Goal: Task Accomplishment & Management: Manage account settings

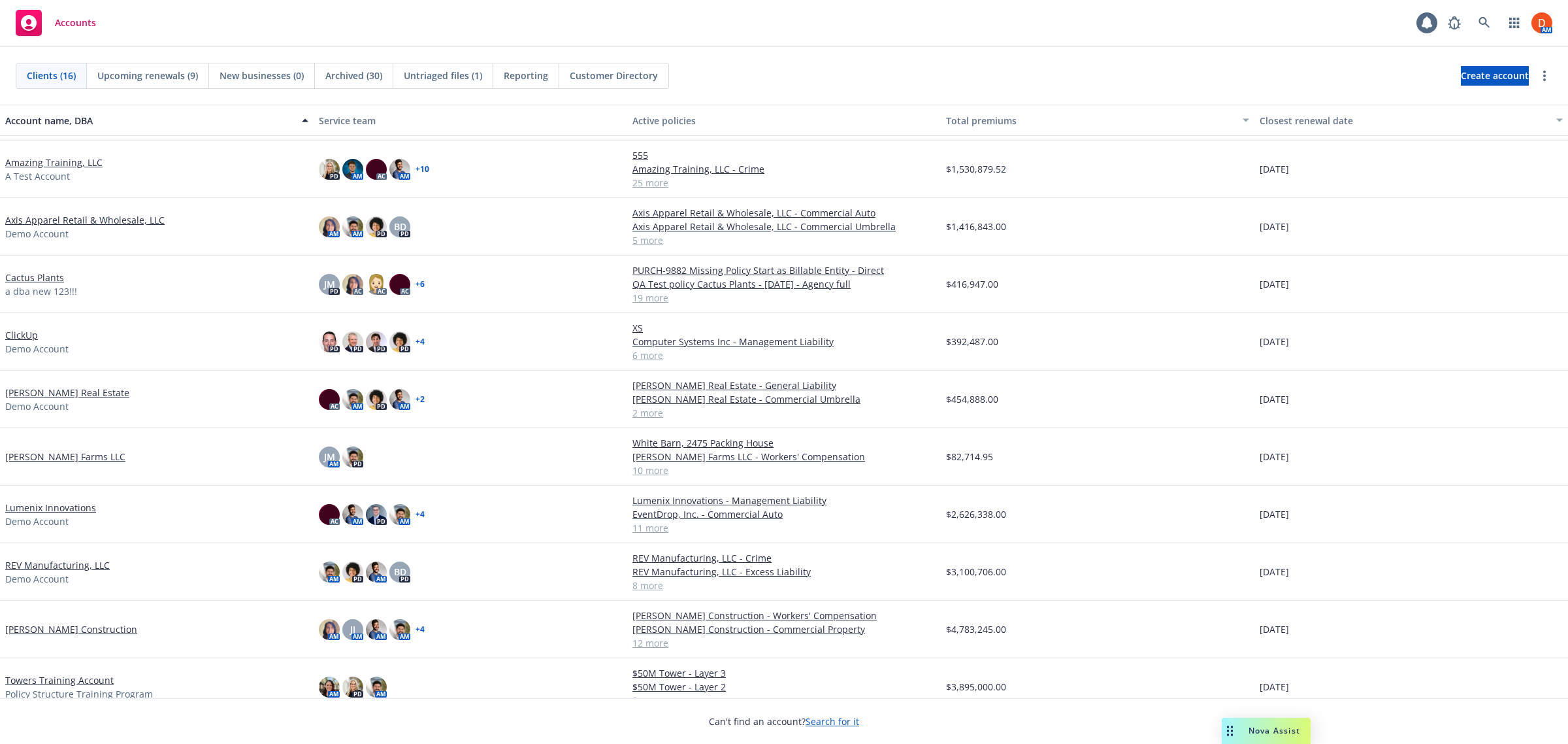
scroll to position [88, 0]
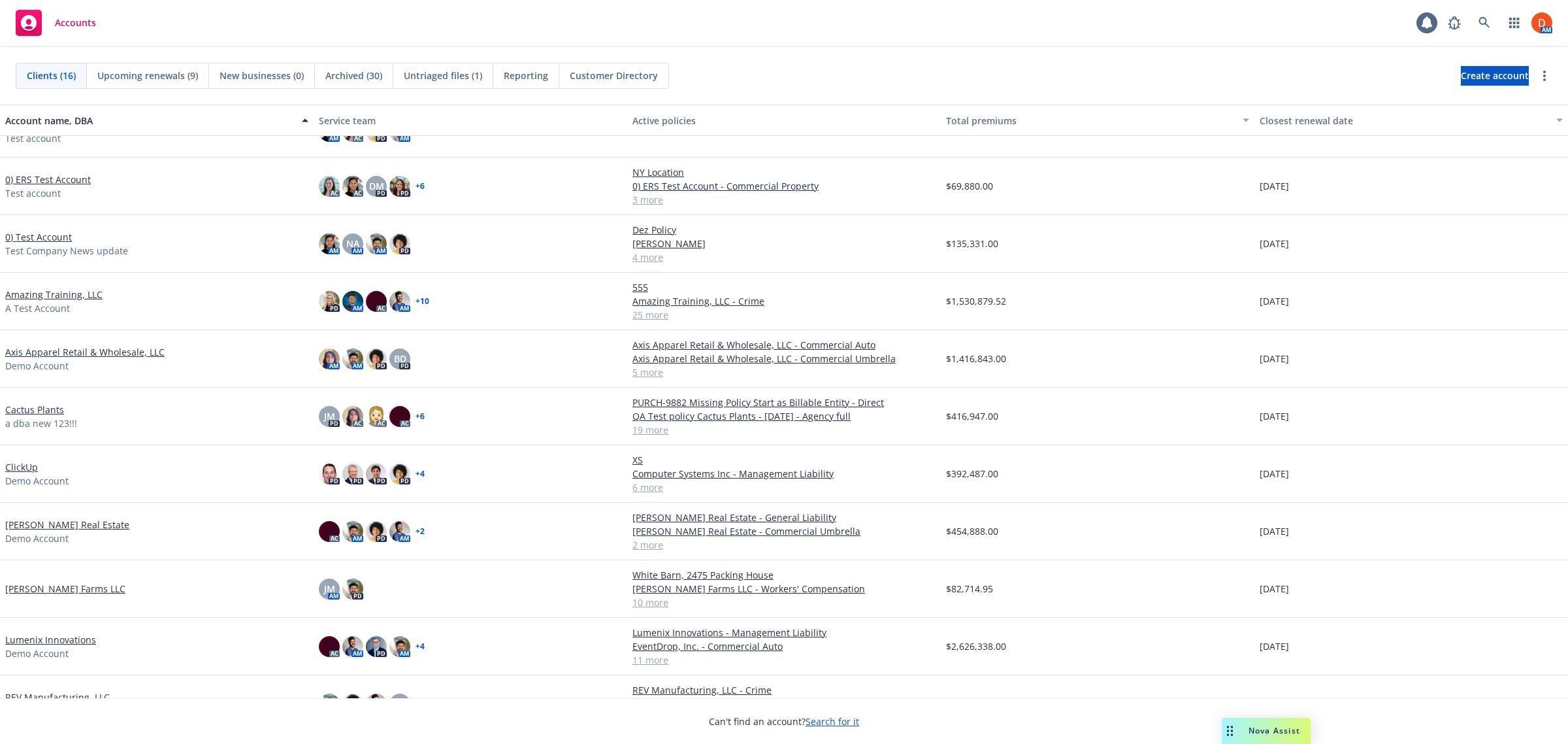
click at [49, 351] on link "Axis Apparel Retail & Wholesale, LLC" at bounding box center [85, 352] width 159 height 14
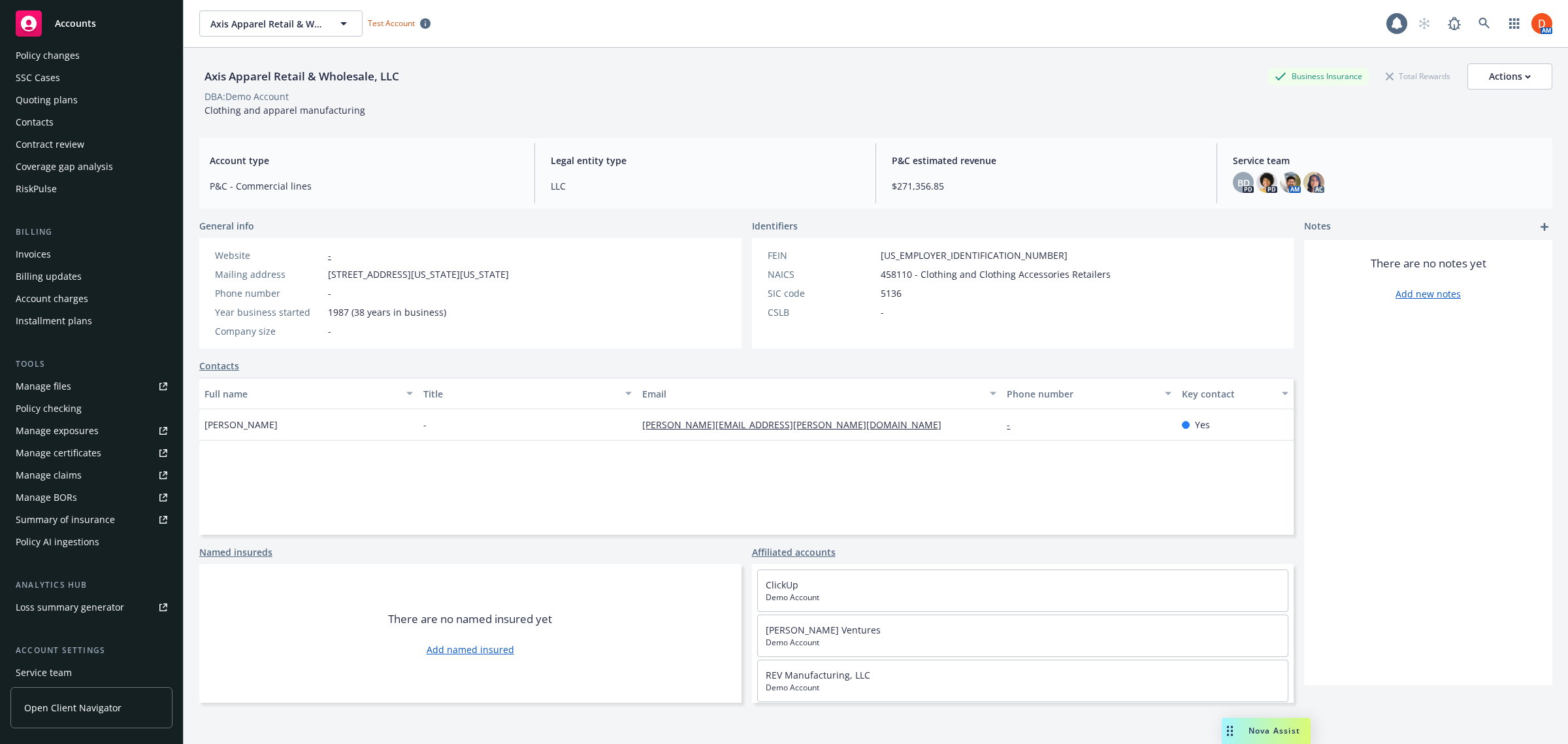
scroll to position [174, 0]
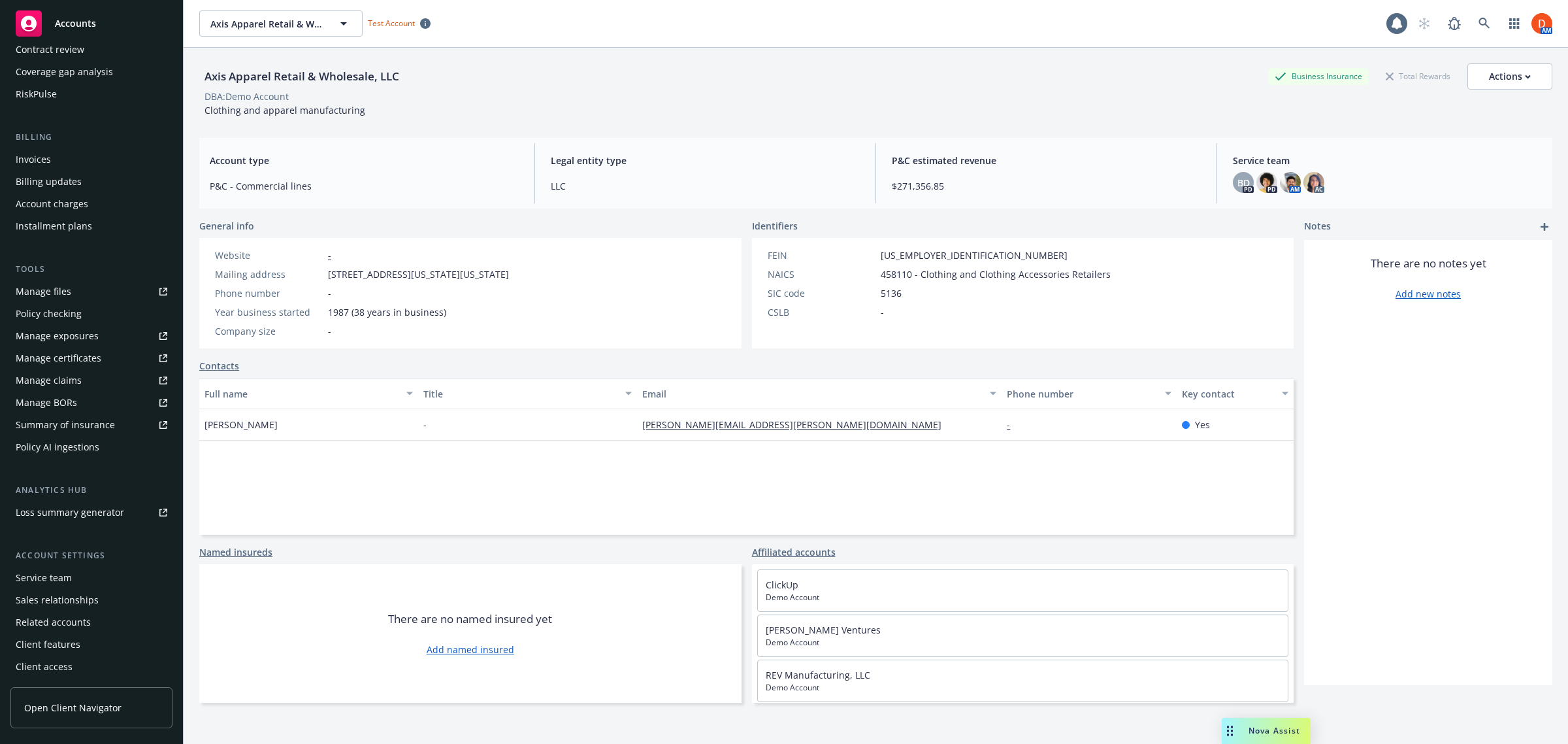
click at [103, 638] on div "Client features" at bounding box center [91, 644] width 152 height 20
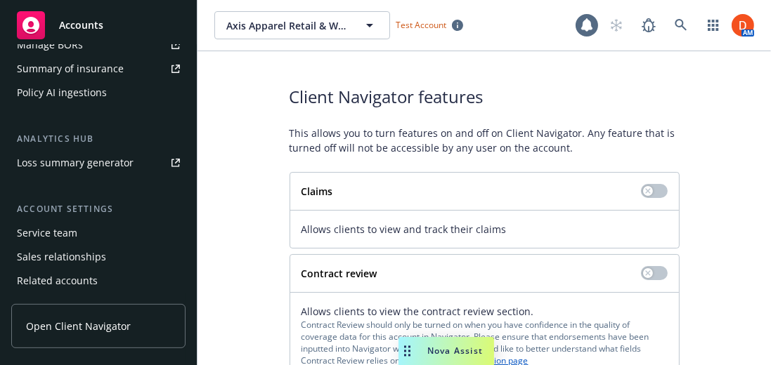
scroll to position [620, 0]
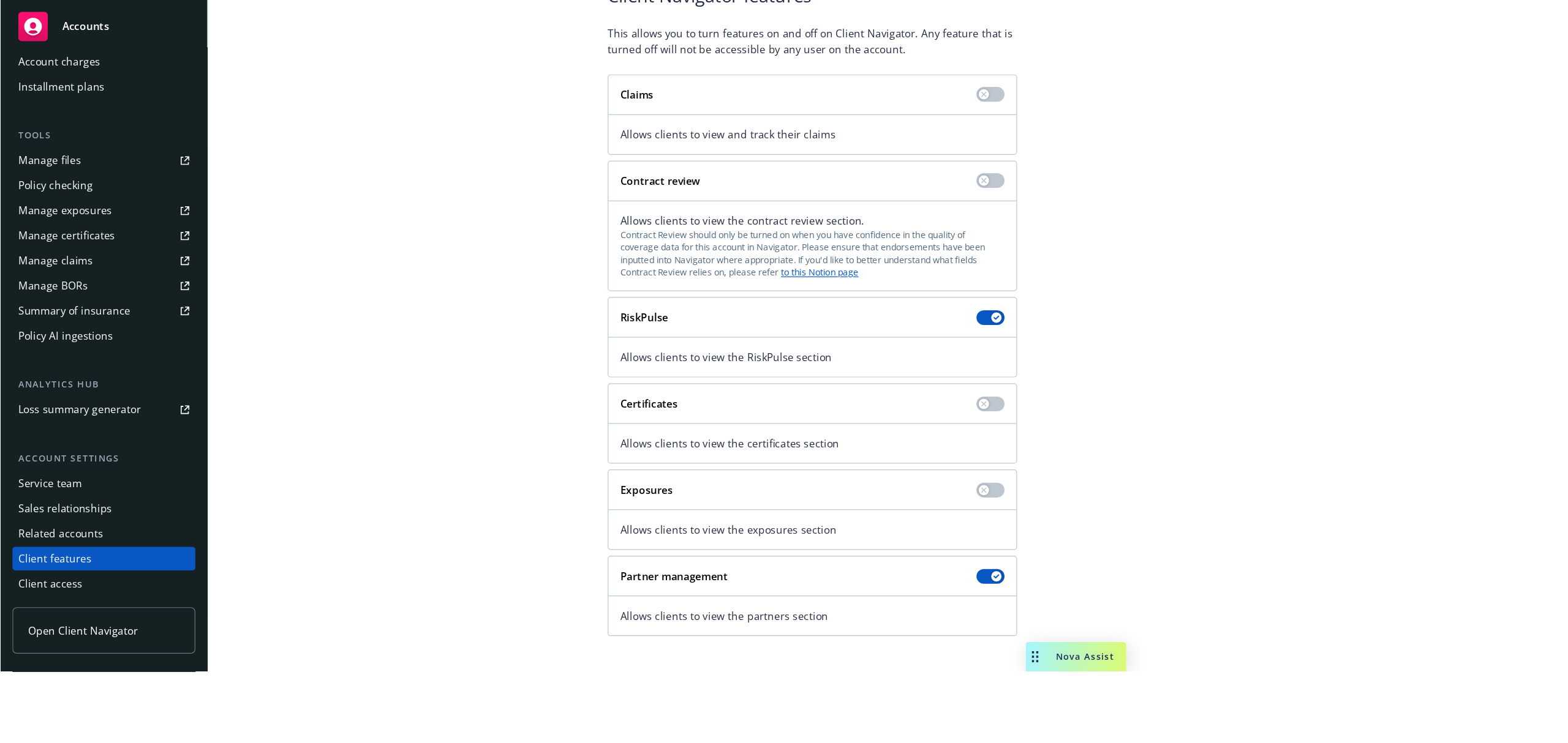
scroll to position [0, 0]
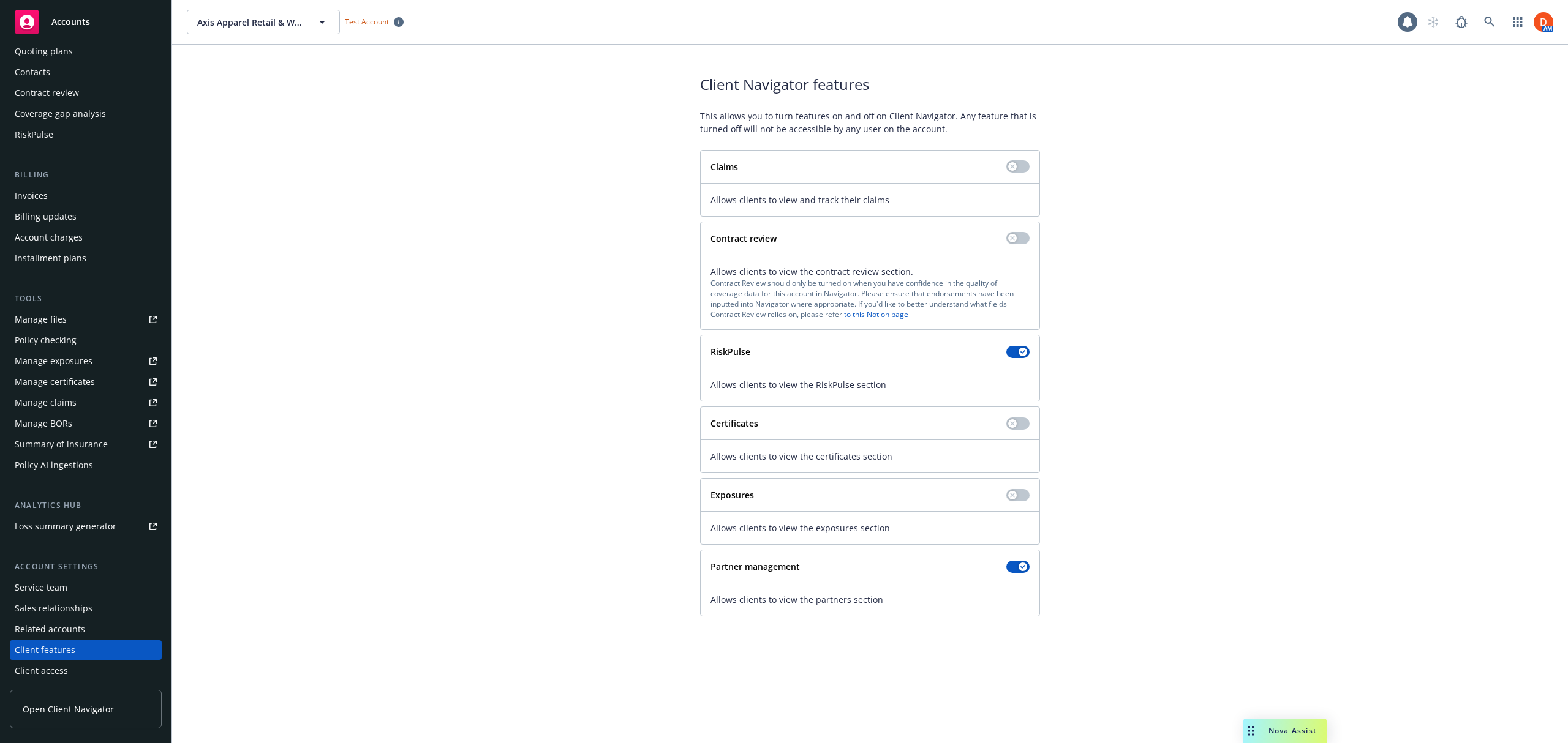
click at [82, 696] on span "Open Client Navigator" at bounding box center [68, 709] width 92 height 13
